Goal: Transaction & Acquisition: Subscribe to service/newsletter

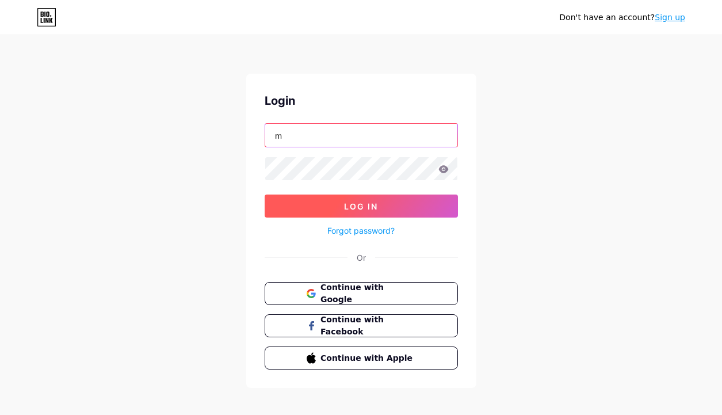
type input "mbfabtex"
click at [336, 205] on button "Log In" at bounding box center [361, 205] width 193 height 23
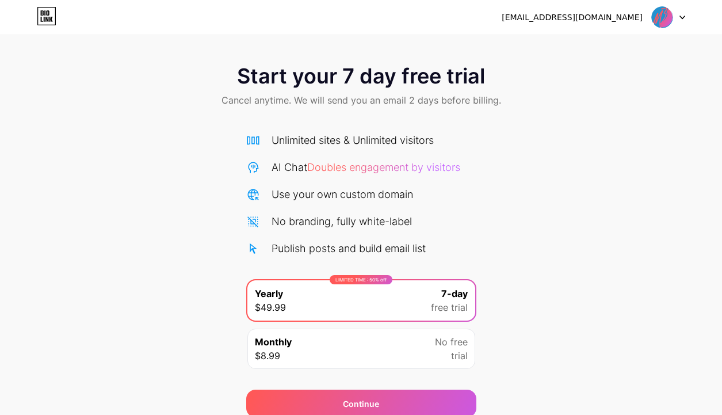
click at [51, 18] on icon at bounding box center [47, 16] width 20 height 18
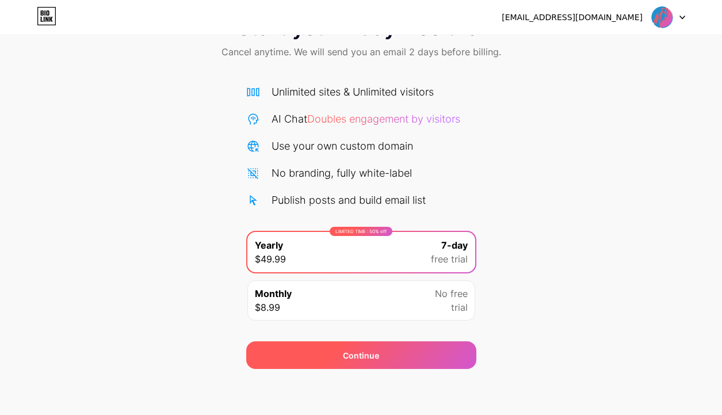
scroll to position [48, 0]
click at [328, 365] on div "Continue" at bounding box center [361, 355] width 230 height 28
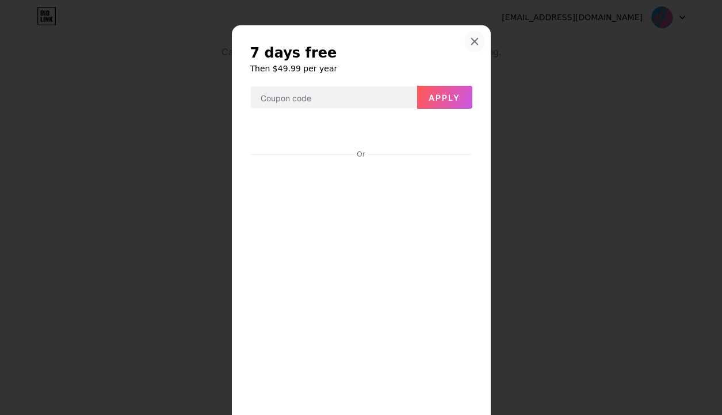
click at [472, 41] on icon at bounding box center [474, 41] width 9 height 9
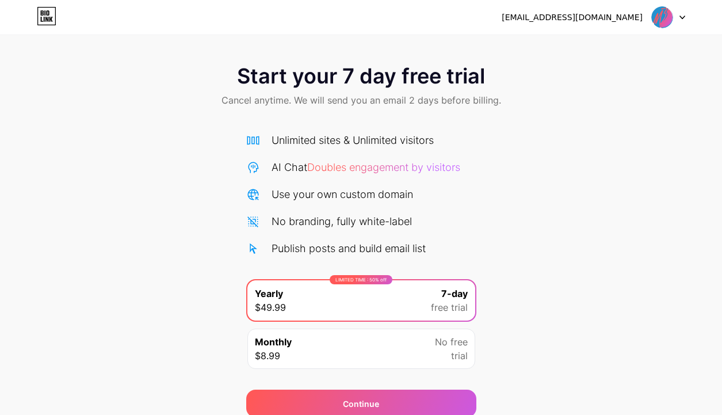
scroll to position [0, 0]
click at [679, 19] on div at bounding box center [668, 17] width 33 height 21
click at [49, 20] on icon at bounding box center [50, 19] width 3 height 5
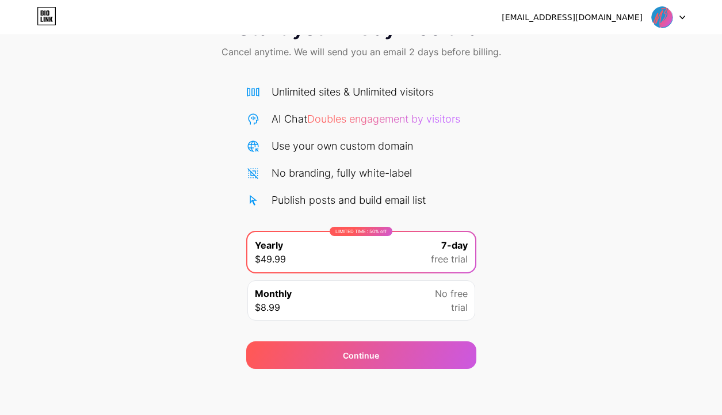
scroll to position [48, 0]
click at [163, 297] on div "Start your 7 day free trial Cancel anytime. We will send you an email 2 days be…" at bounding box center [361, 187] width 722 height 364
click at [611, 19] on div "[EMAIL_ADDRESS][DOMAIN_NAME]" at bounding box center [572, 18] width 141 height 12
click at [598, 16] on div "[EMAIL_ADDRESS][DOMAIN_NAME]" at bounding box center [572, 18] width 141 height 12
click at [666, 16] on img at bounding box center [662, 17] width 22 height 22
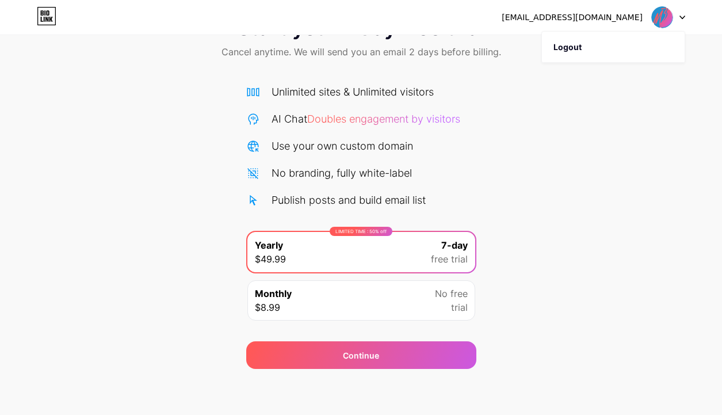
click at [666, 16] on img at bounding box center [662, 17] width 22 height 22
click at [680, 16] on icon at bounding box center [683, 18] width 6 height 4
click at [680, 16] on icon at bounding box center [682, 17] width 5 height 3
click at [280, 76] on div "Unlimited sites & Unlimited visitors AI Chat Doubles engagement by visitors Use…" at bounding box center [361, 199] width 230 height 255
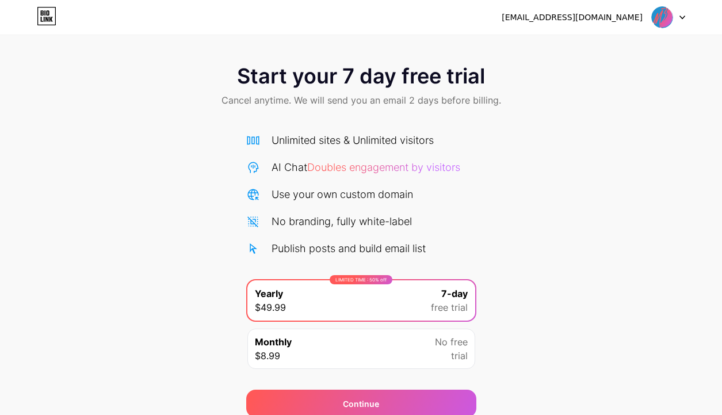
scroll to position [0, 0]
click at [342, 167] on span "Doubles engagement by visitors" at bounding box center [383, 167] width 153 height 12
click at [41, 16] on icon at bounding box center [42, 12] width 3 height 5
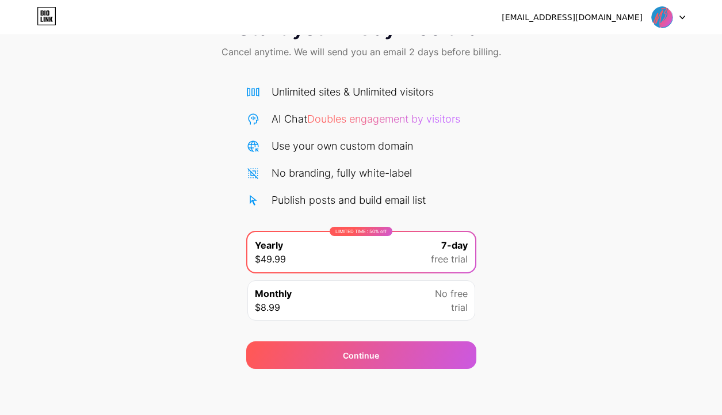
scroll to position [48, 0]
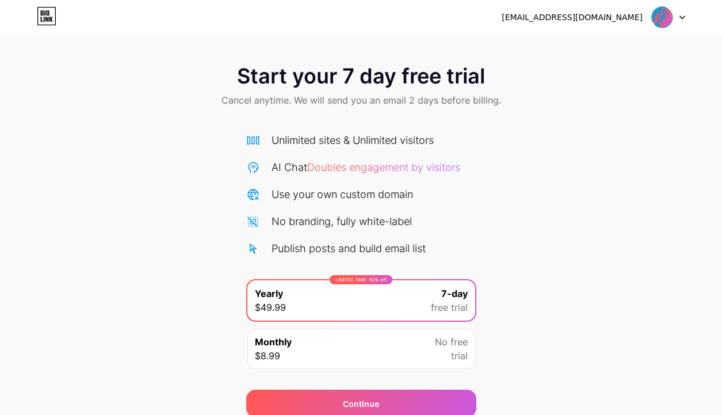
click at [549, 164] on div "Start your 7 day free trial Cancel anytime. We will send you an email 2 days be…" at bounding box center [361, 235] width 722 height 364
